Goal: Task Accomplishment & Management: Use online tool/utility

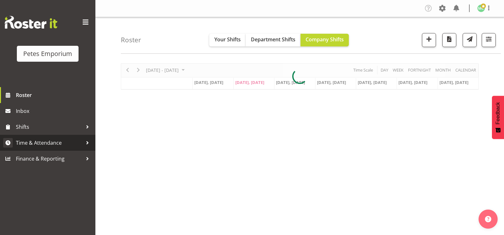
click at [32, 143] on span "Time & Attendance" at bounding box center [49, 143] width 67 height 10
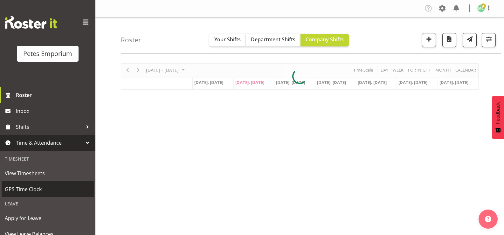
click at [13, 182] on link "GPS Time Clock" at bounding box center [48, 189] width 92 height 16
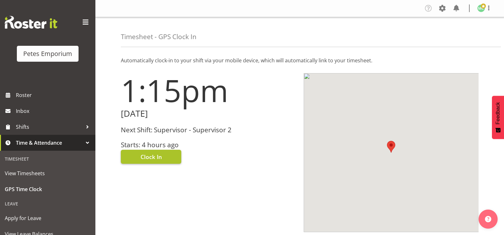
click at [137, 158] on button "Clock In" at bounding box center [151, 157] width 60 height 14
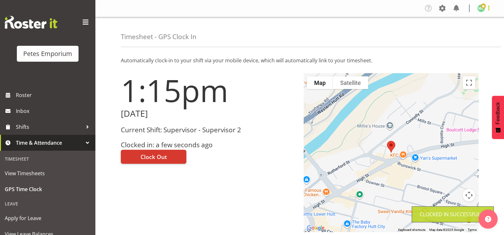
click at [488, 11] on span at bounding box center [489, 8] width 8 height 8
click at [474, 35] on link "Log Out" at bounding box center [462, 33] width 61 height 11
